Goal: Information Seeking & Learning: Learn about a topic

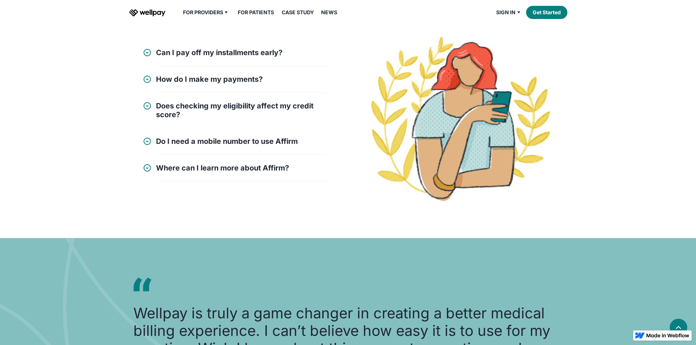
scroll to position [804, 0]
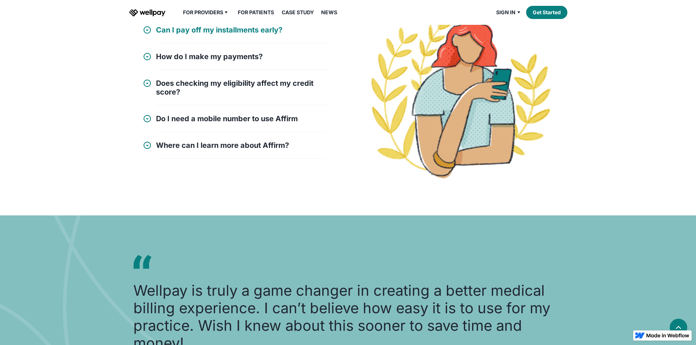
click at [201, 34] on h4 "Can I pay off my installments early?" at bounding box center [219, 30] width 126 height 9
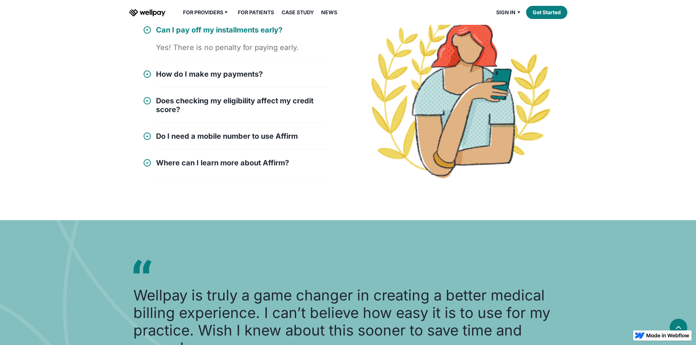
click at [199, 34] on h4 "Can I pay off my installments early?" at bounding box center [219, 30] width 126 height 9
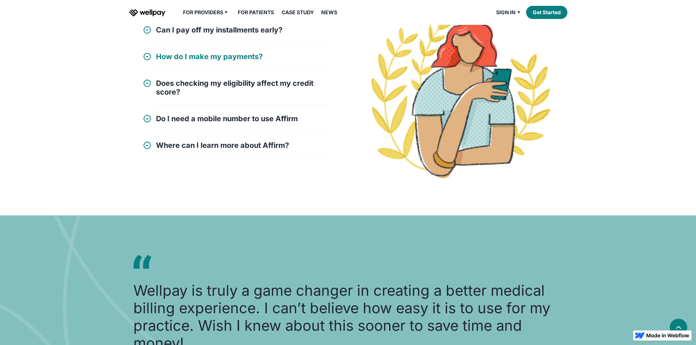
click at [200, 61] on h4 "How do I make my payments?" at bounding box center [209, 56] width 107 height 9
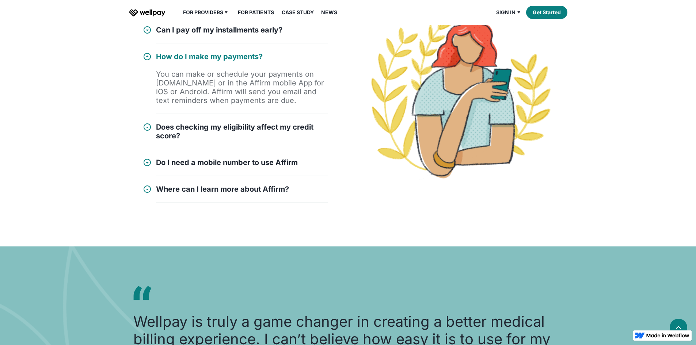
click at [199, 61] on h4 "How do I make my payments?" at bounding box center [209, 56] width 107 height 9
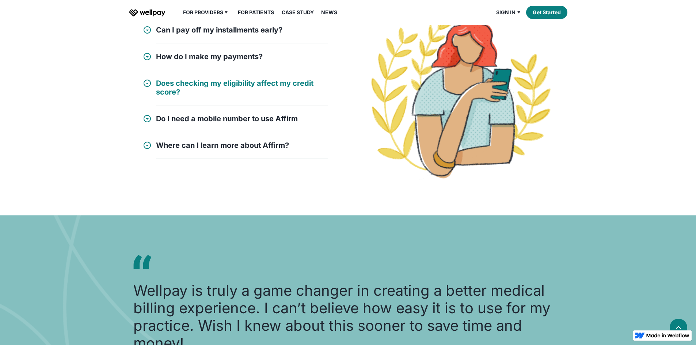
click at [195, 96] on h4 "Does checking my eligibility affect my credit score?" at bounding box center [242, 88] width 172 height 18
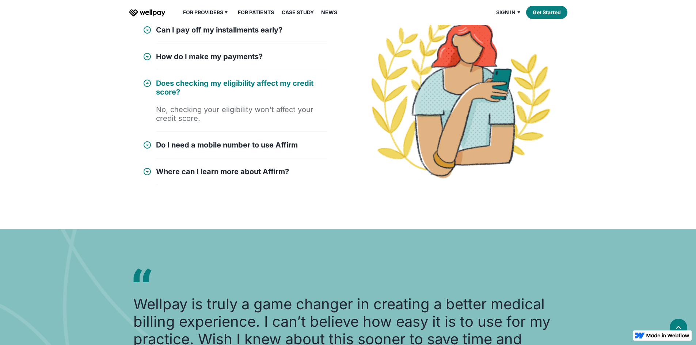
click at [195, 96] on h4 "Does checking my eligibility affect my credit score?" at bounding box center [242, 88] width 172 height 18
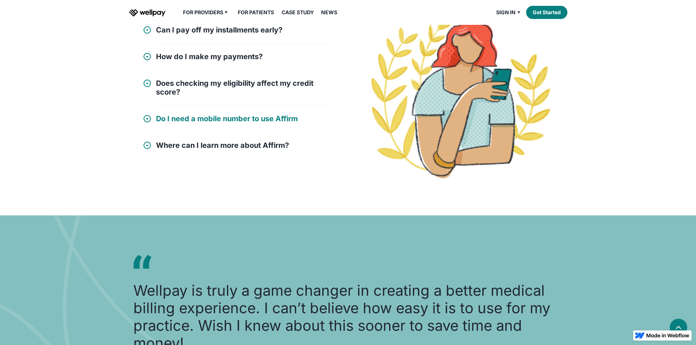
click at [194, 123] on h4 "Do I need a mobile number to use Affirm" at bounding box center [227, 118] width 142 height 9
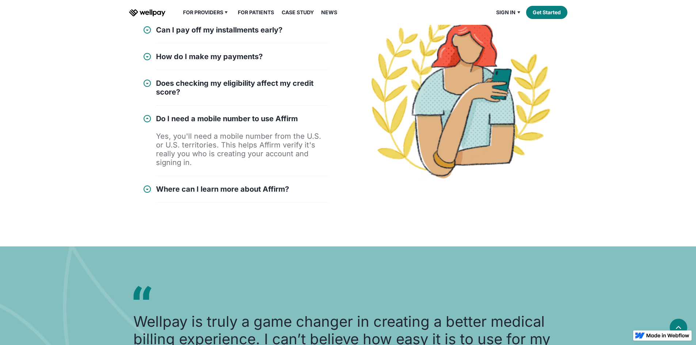
drag, startPoint x: 194, startPoint y: 217, endPoint x: 159, endPoint y: 222, distance: 35.0
click at [159, 176] on div "Do I need a mobile number to use Affirm Yes, you'll need a mobile number from t…" at bounding box center [242, 145] width 172 height 62
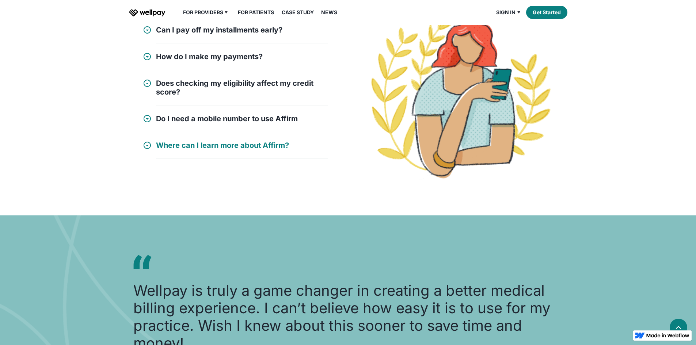
click at [160, 150] on h4 "Where can I learn more about Affirm?" at bounding box center [222, 145] width 133 height 9
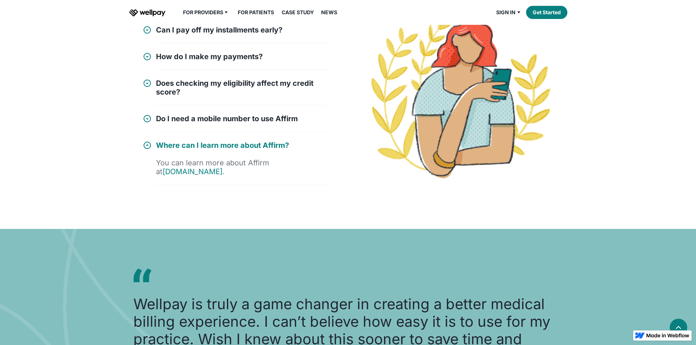
click at [160, 150] on h4 "Where can I learn more about Affirm?" at bounding box center [222, 145] width 133 height 9
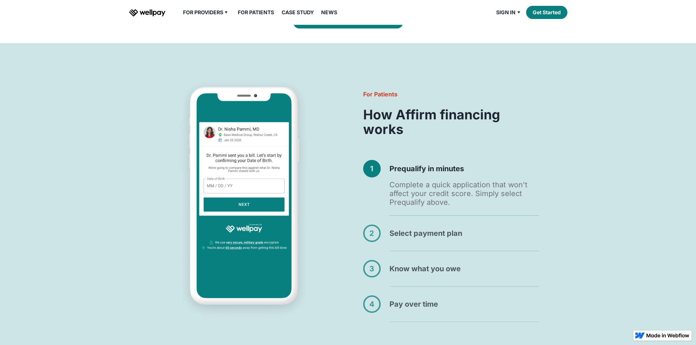
scroll to position [256, 0]
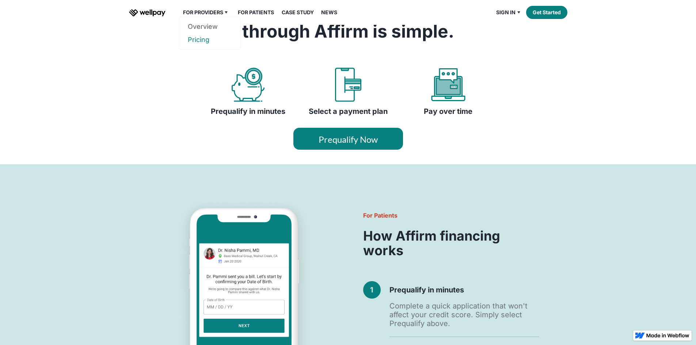
click at [207, 46] on link "Pricing" at bounding box center [209, 39] width 43 height 13
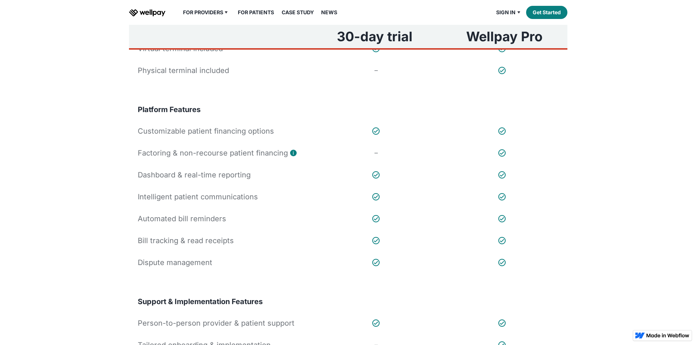
scroll to position [219, 0]
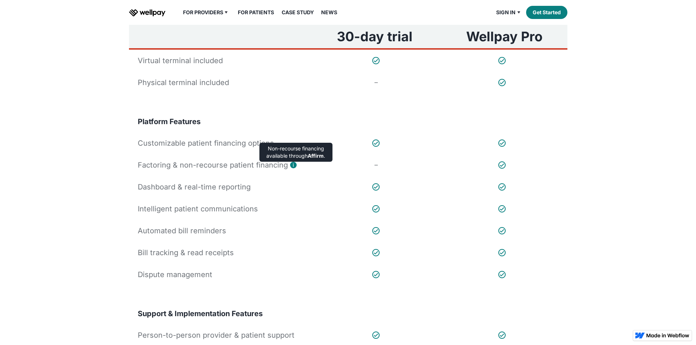
click at [291, 168] on div "i" at bounding box center [293, 165] width 7 height 7
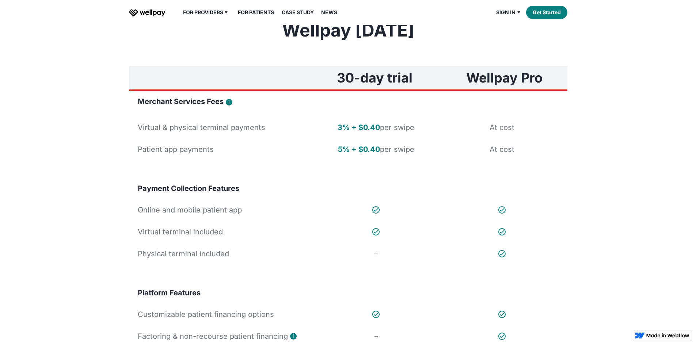
scroll to position [37, 0]
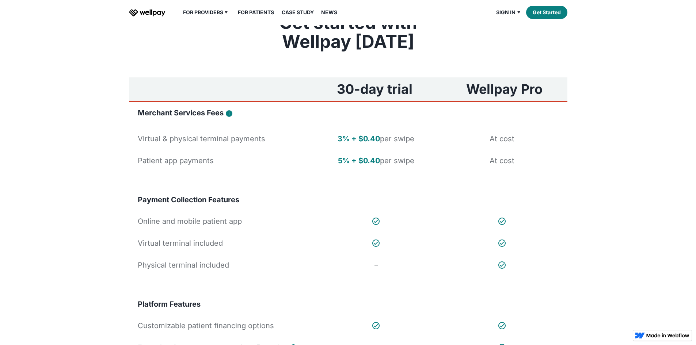
click at [520, 96] on h3 "Wellpay Pro" at bounding box center [504, 89] width 76 height 15
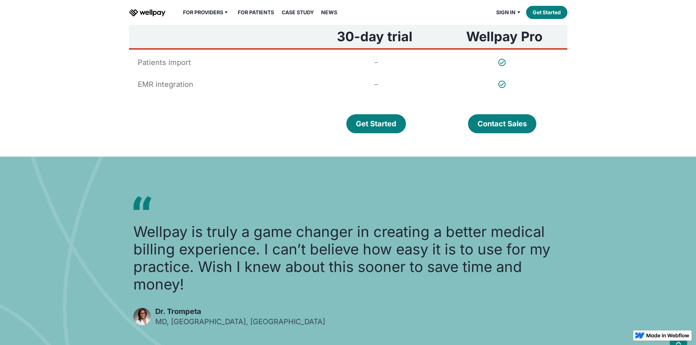
scroll to position [548, 0]
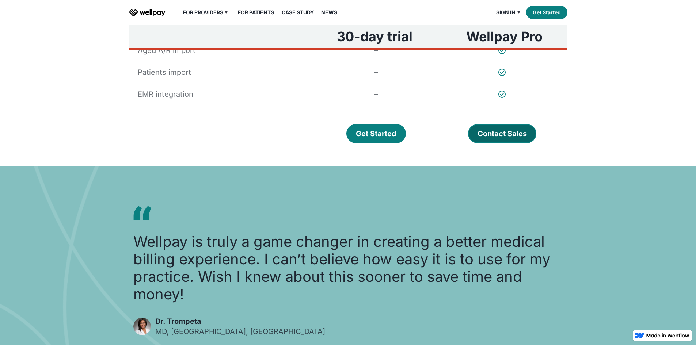
click at [529, 143] on link "Contact Sales" at bounding box center [502, 133] width 68 height 19
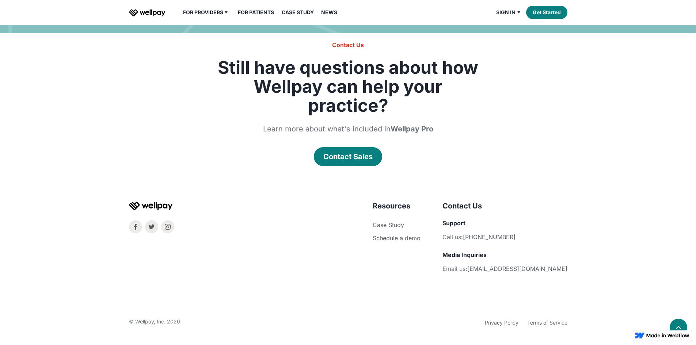
scroll to position [986, 0]
